Goal: Book appointment/travel/reservation

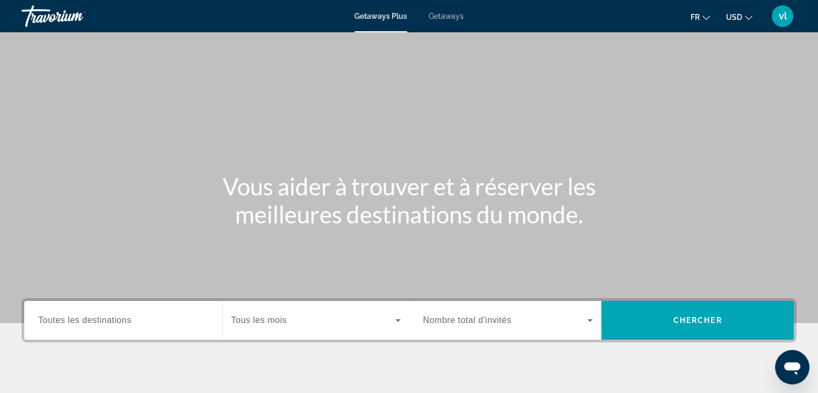
click at [88, 319] on span "Toutes les destinations" at bounding box center [84, 319] width 93 height 9
click at [88, 319] on input "Destination Toutes les destinations" at bounding box center [123, 320] width 170 height 13
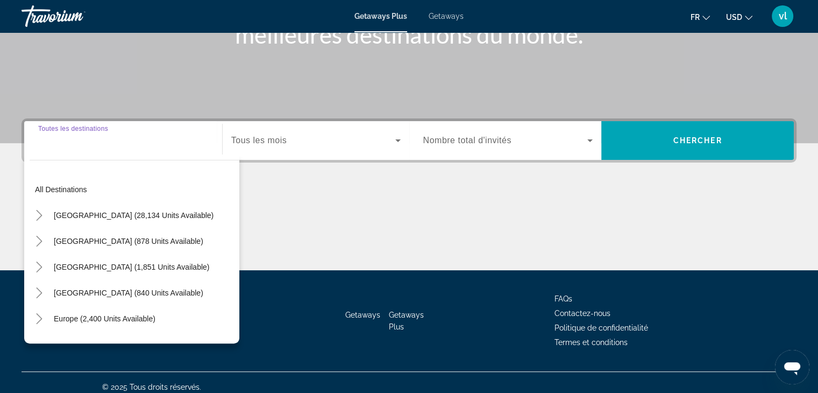
scroll to position [189, 0]
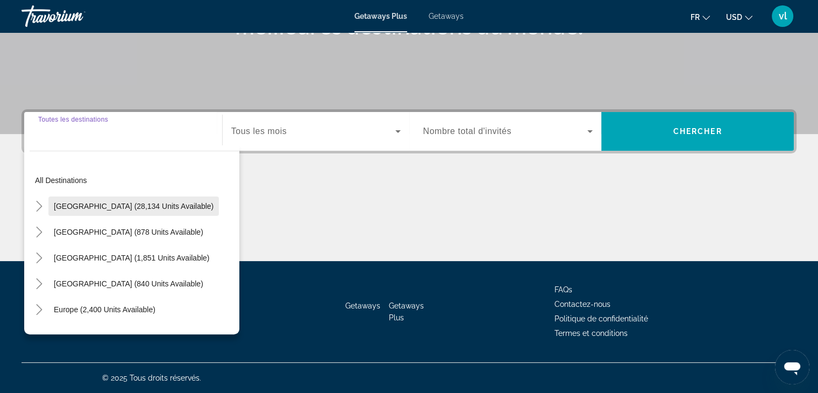
click at [121, 204] on span "[GEOGRAPHIC_DATA] (28,134 units available)" at bounding box center [134, 206] width 160 height 9
type input "**********"
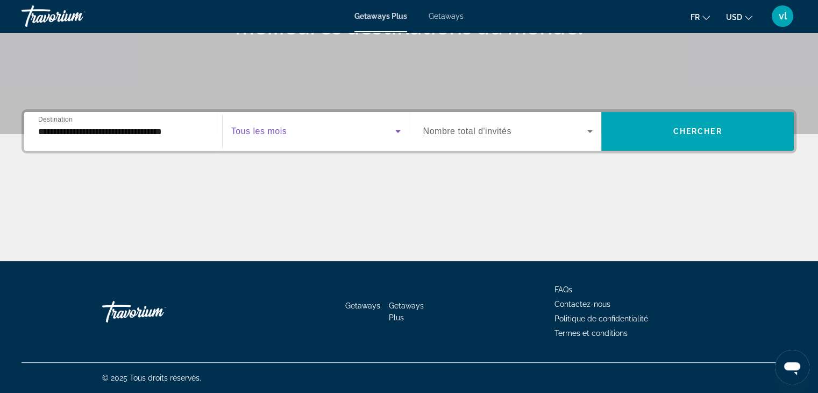
click at [260, 137] on span "Search widget" at bounding box center [313, 131] width 164 height 13
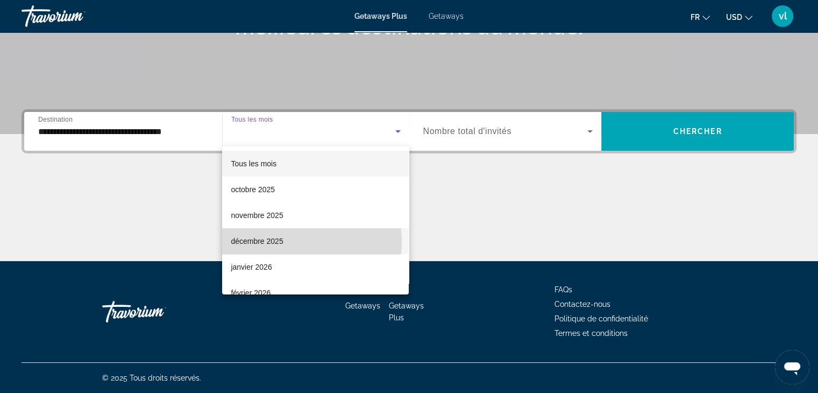
click at [285, 241] on mat-option "décembre 2025" at bounding box center [315, 241] width 187 height 26
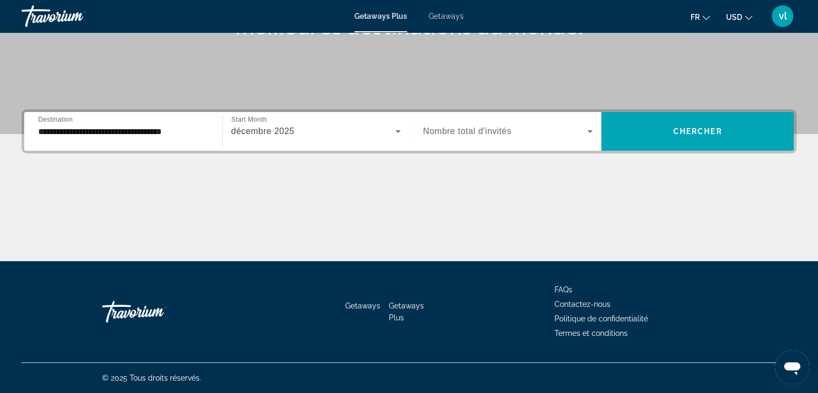
click at [484, 135] on span "Nombre total d'invités" at bounding box center [467, 130] width 88 height 9
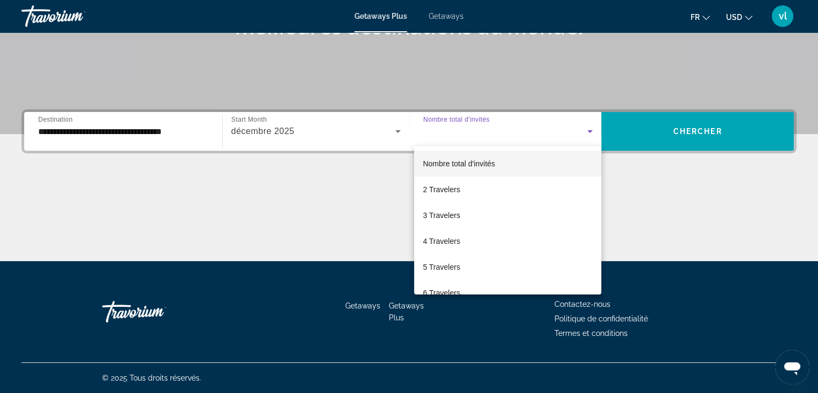
scroll to position [118, 0]
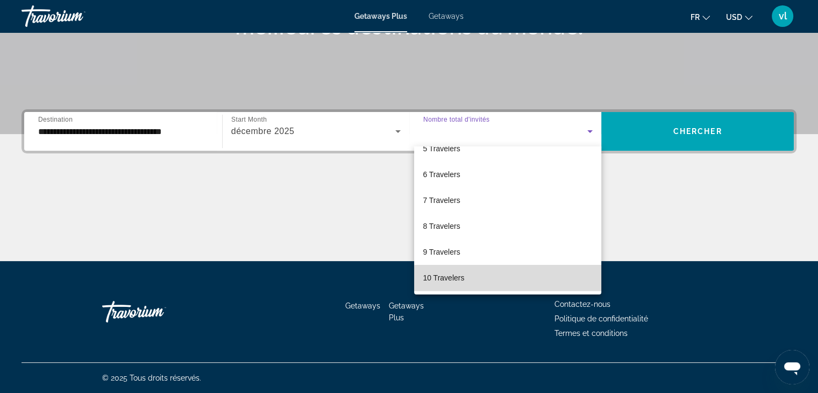
click at [513, 281] on mat-option "10 Travelers" at bounding box center [507, 278] width 187 height 26
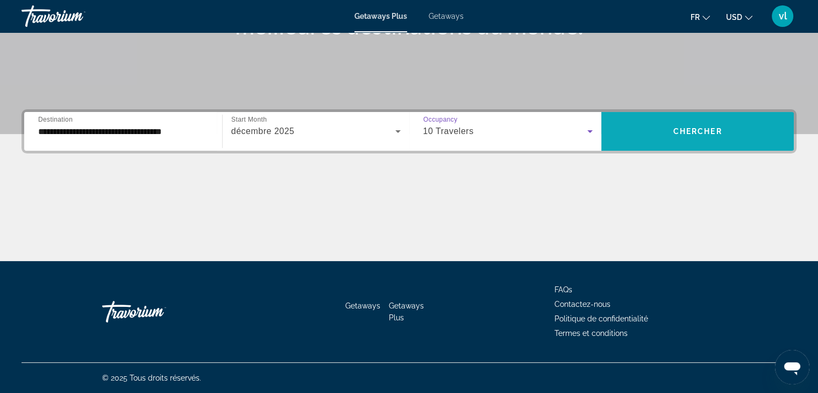
click at [663, 134] on span "Search widget" at bounding box center [698, 131] width 193 height 26
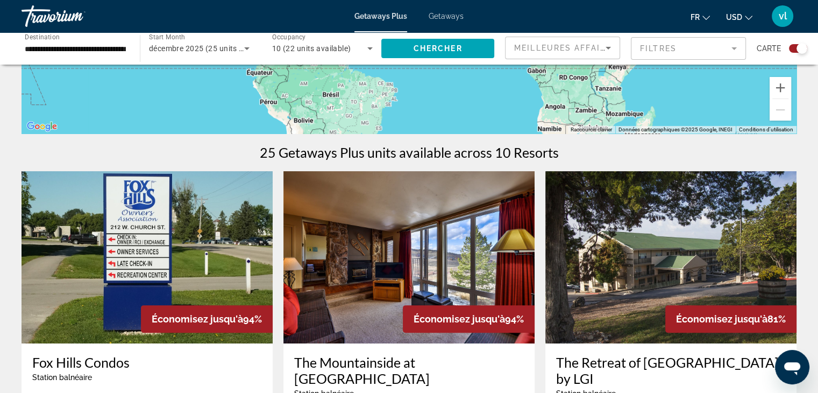
scroll to position [343, 0]
